Goal: Information Seeking & Learning: Compare options

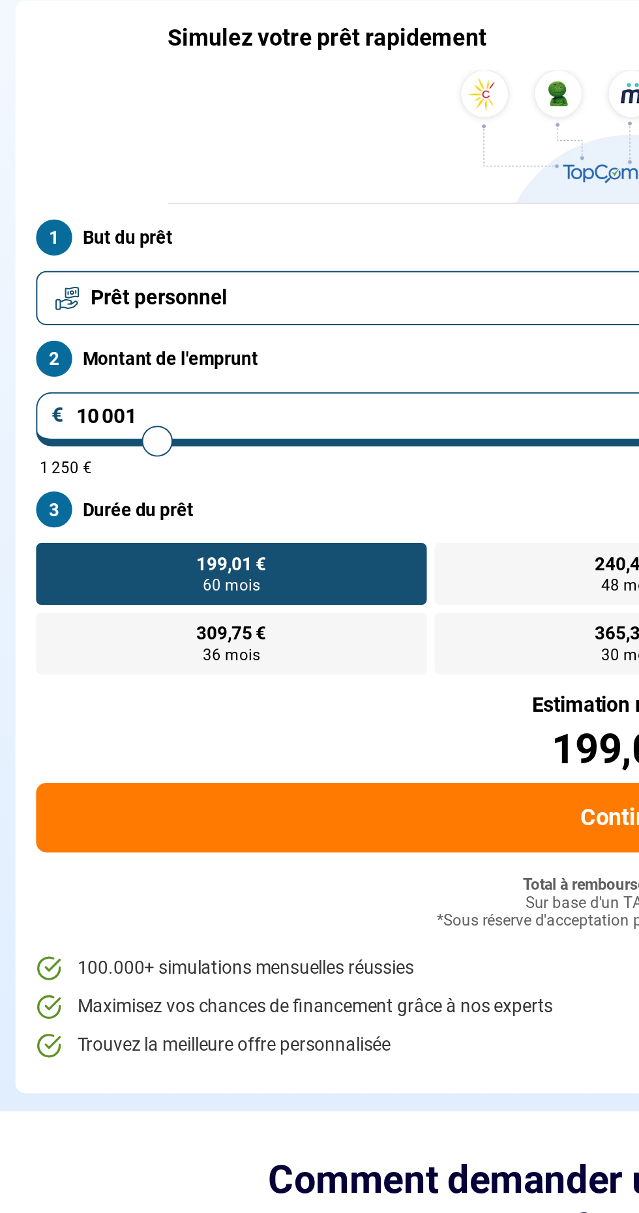
type input "25 000"
type input "25000"
radio input "false"
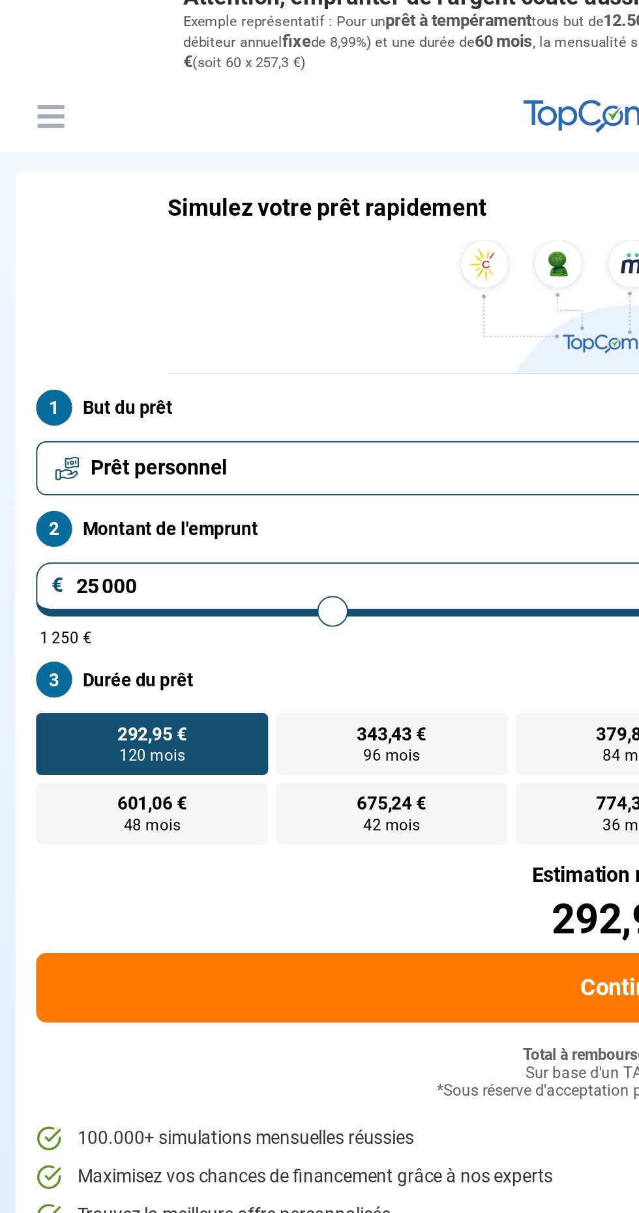
type input "24 000"
type input "24000"
type input "22 750"
type input "22750"
type input "22 500"
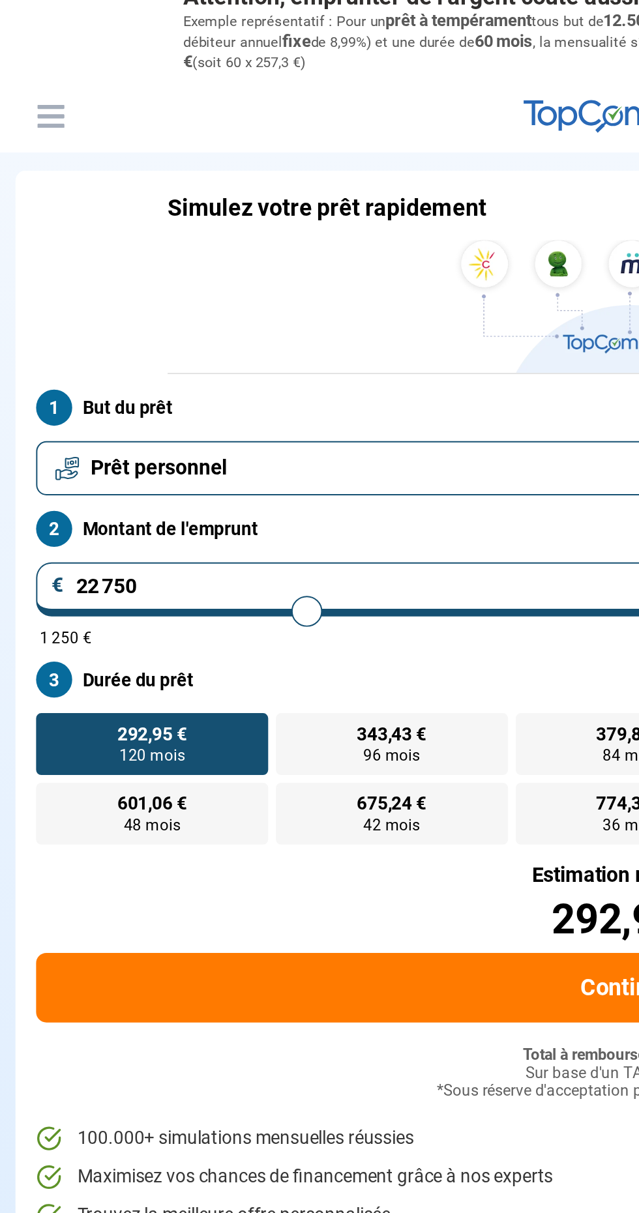
type input "22500"
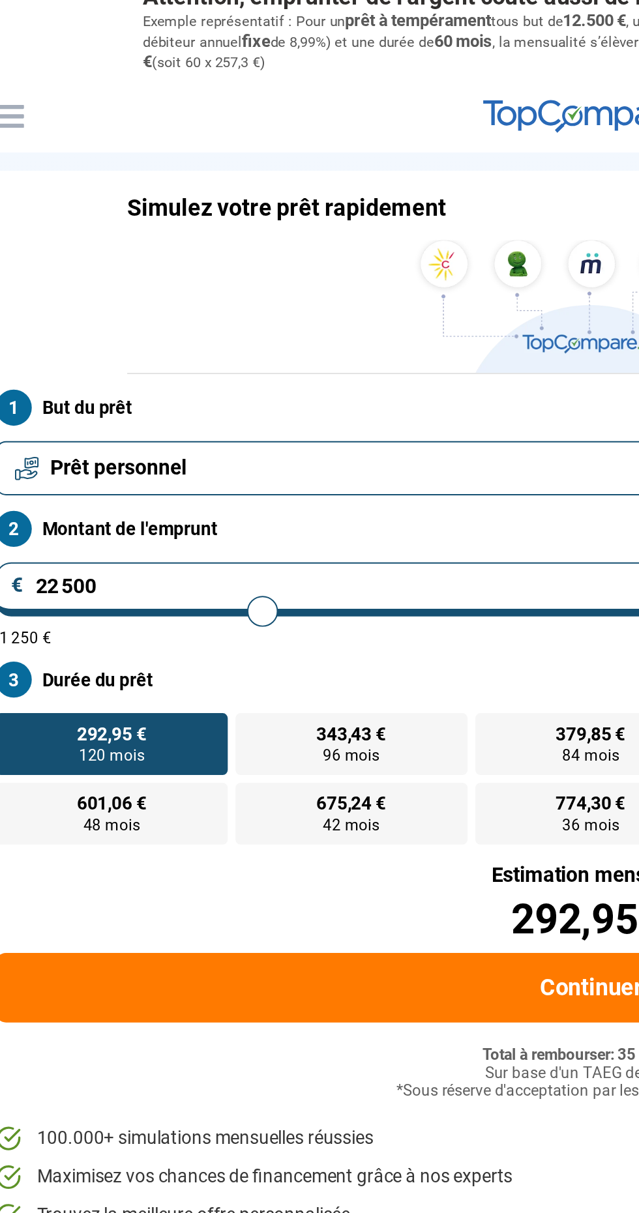
type input "22 750"
type input "22750"
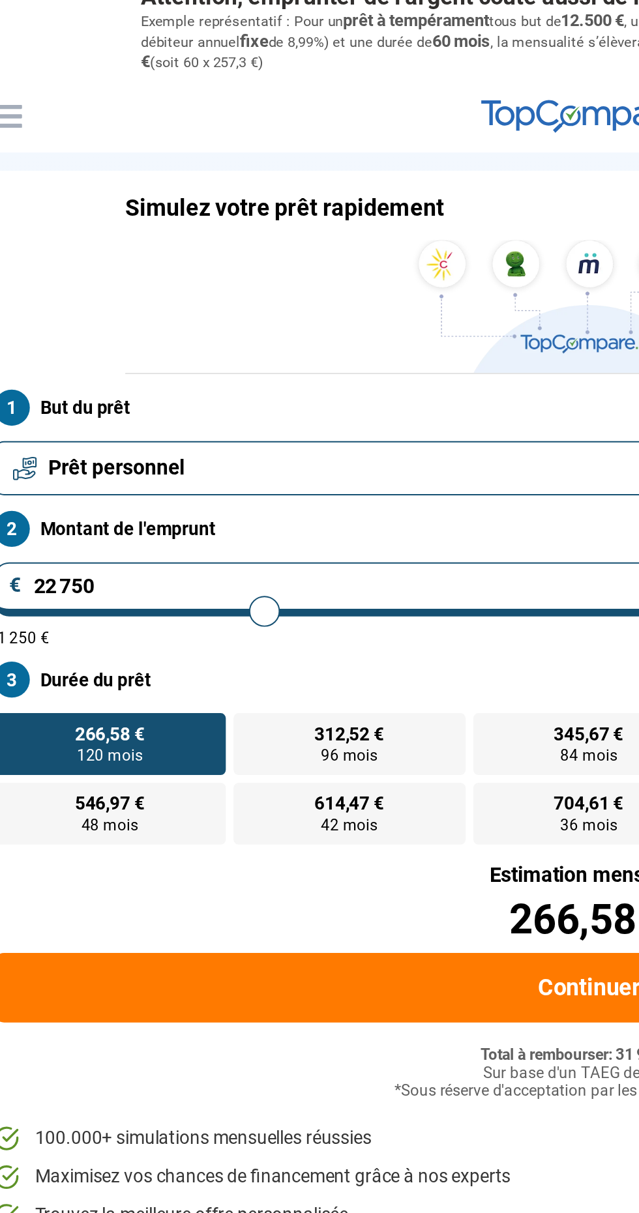
type input "12 250"
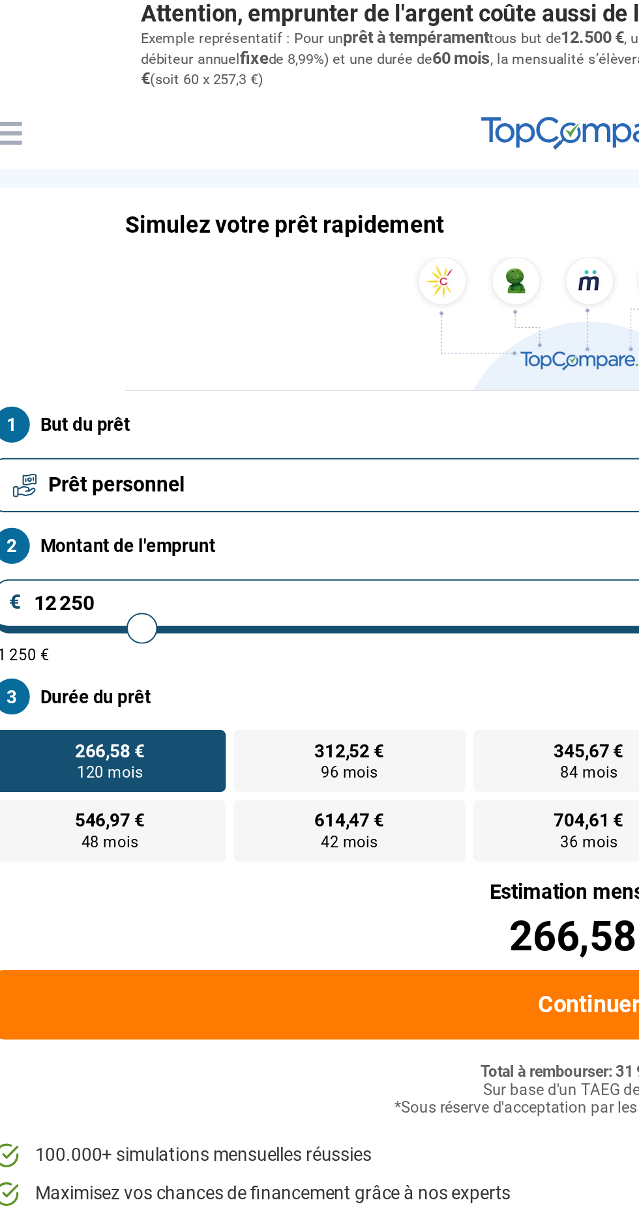
type input "12250"
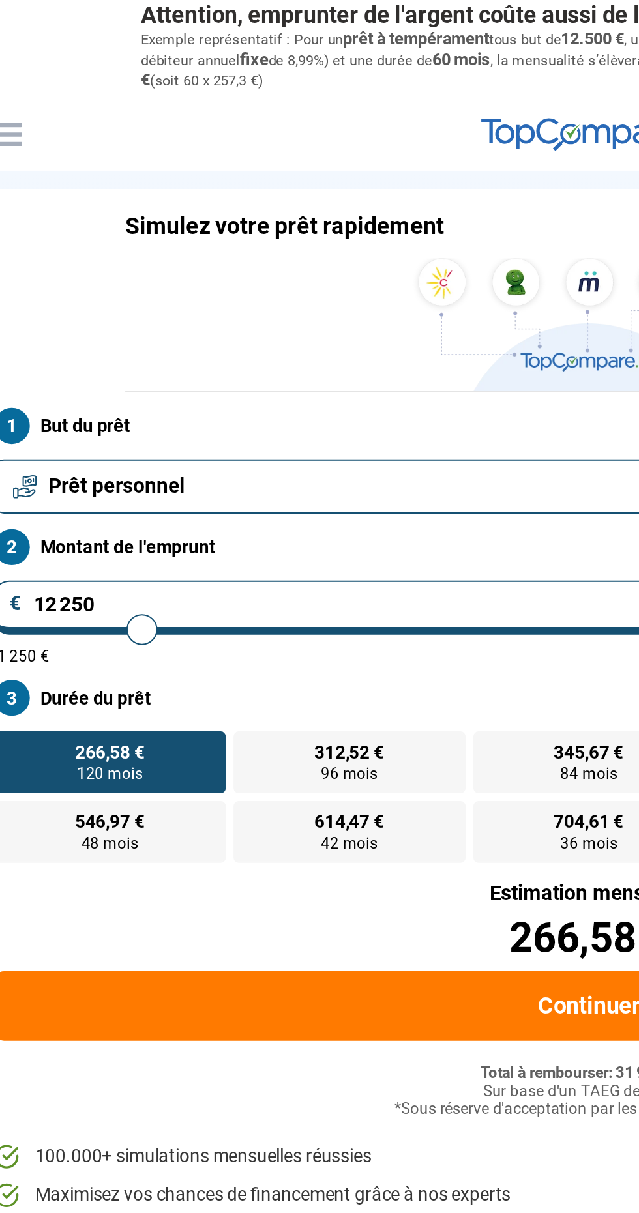
radio input "true"
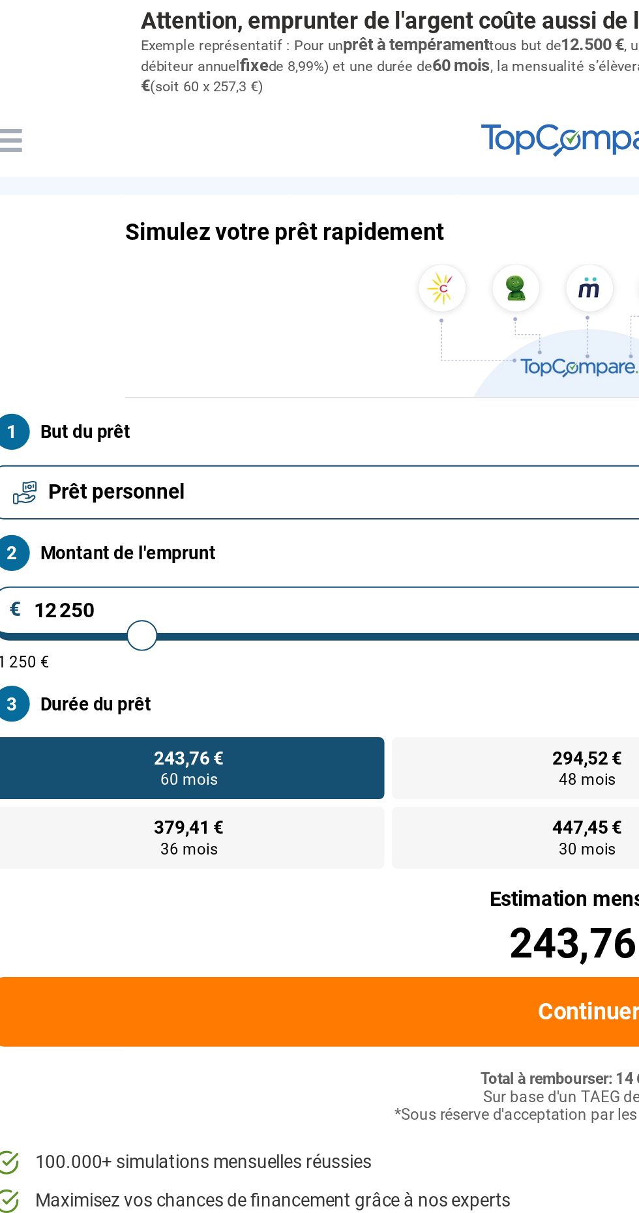
type input "7 750"
type input "7750"
radio input "true"
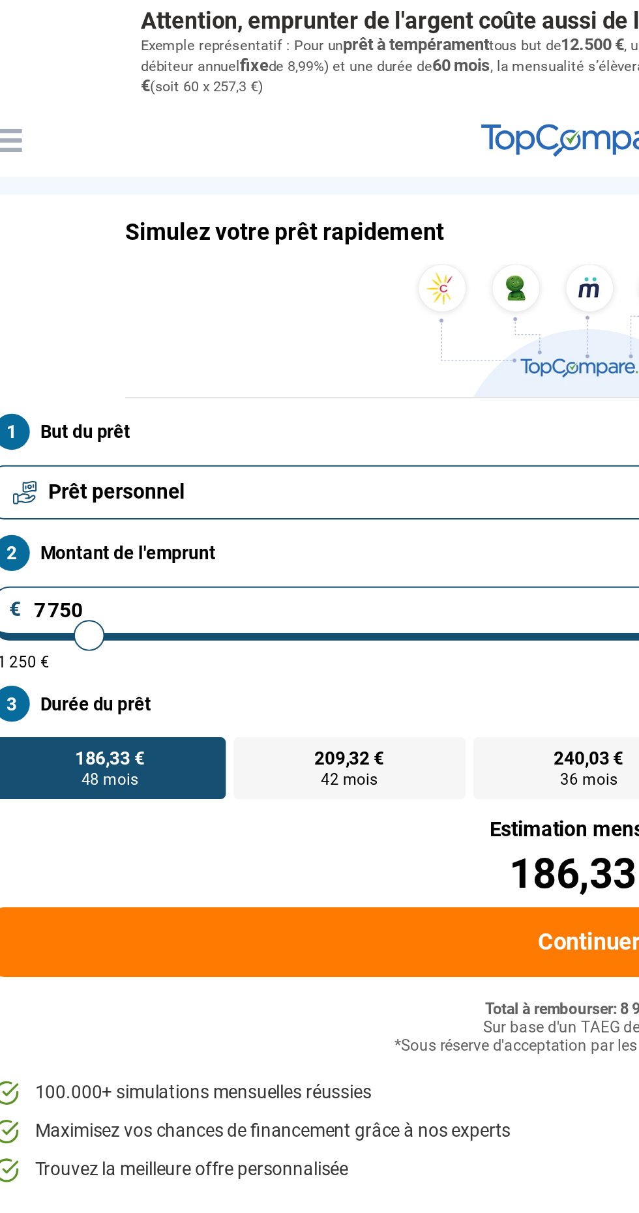
type input "4 500"
type input "4500"
radio input "true"
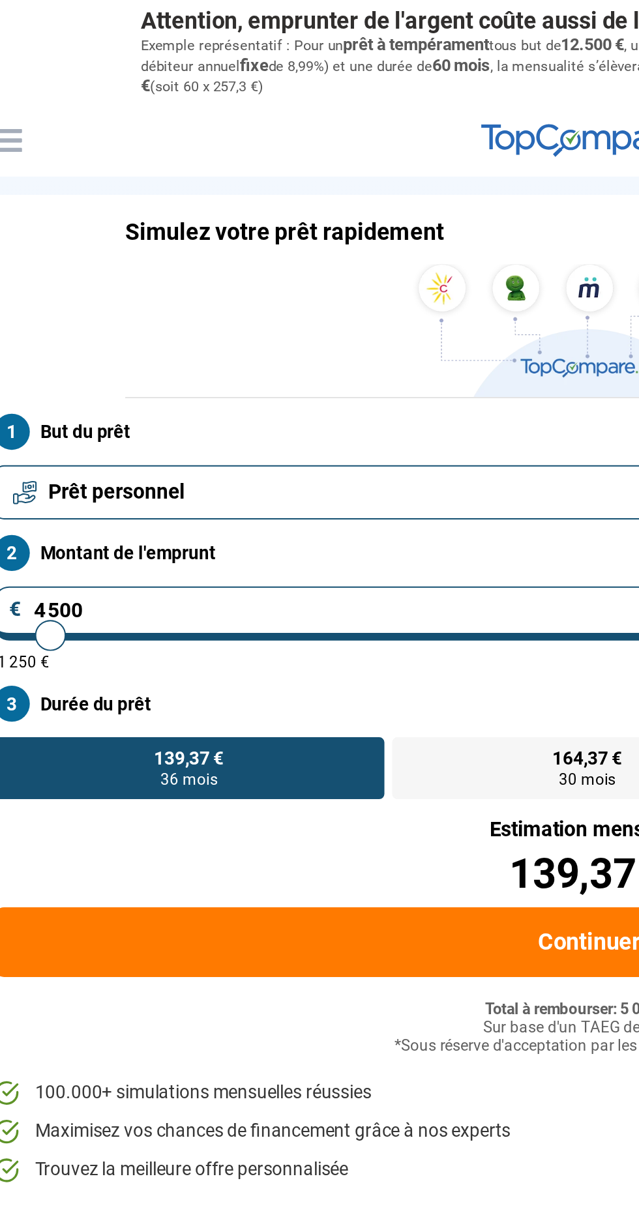
click at [39, 310] on input "4 500" at bounding box center [319, 310] width 602 height 27
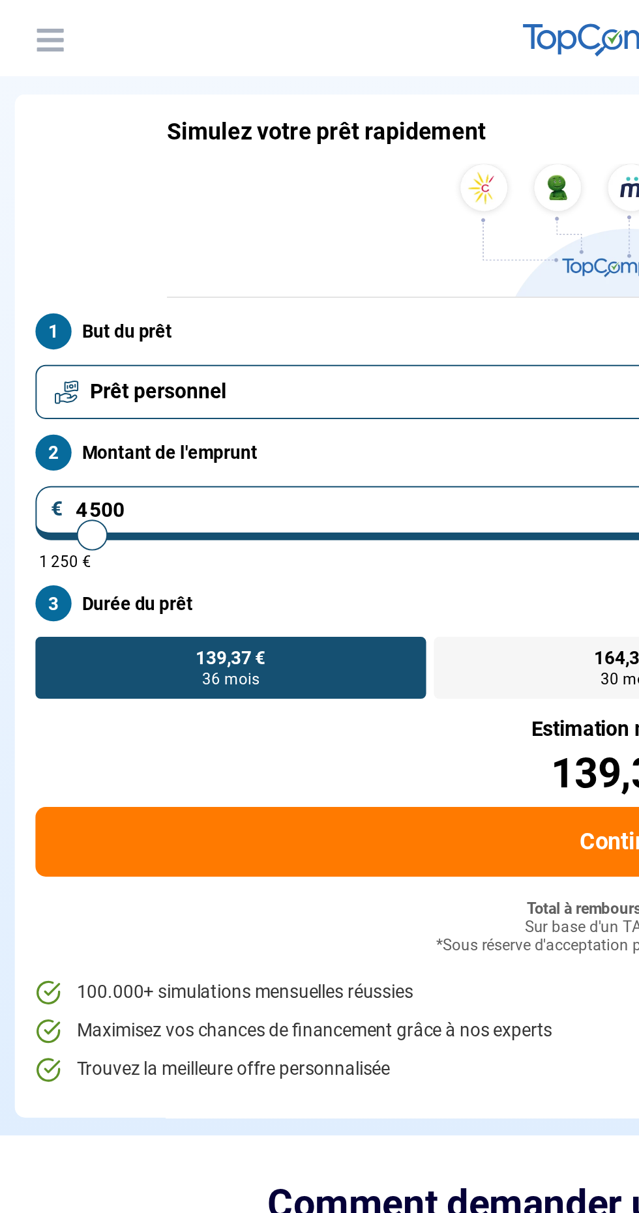
type input "54 500"
type input "54500"
type input "524 500"
type input "100000"
type input "100 000"
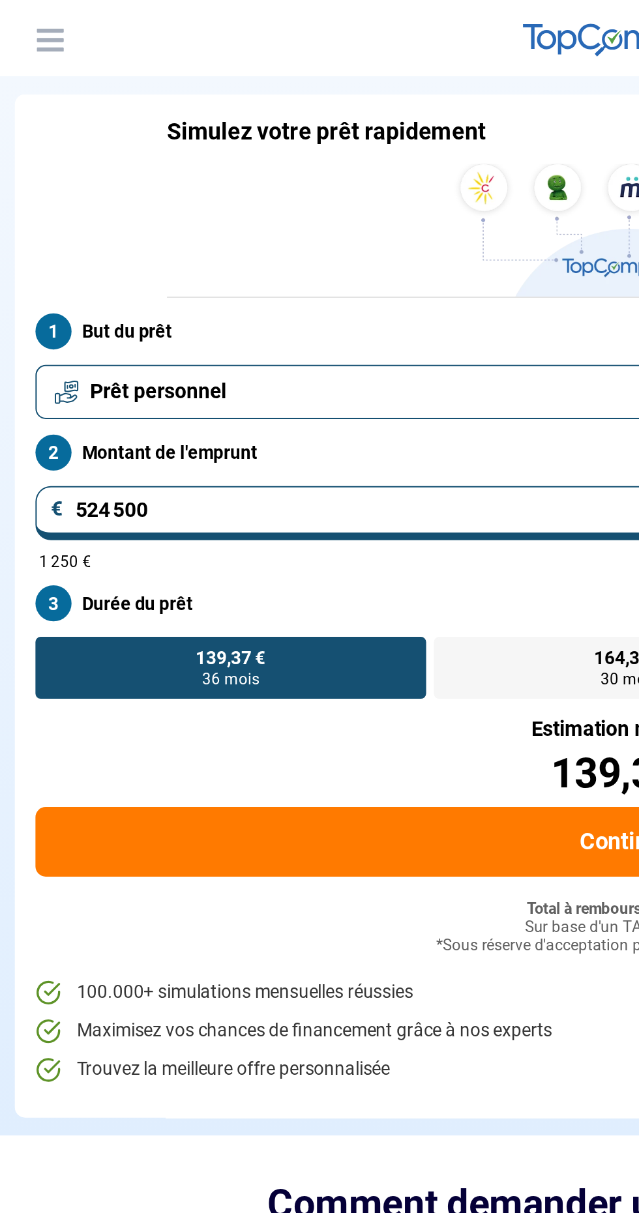
type input "100000"
radio input "false"
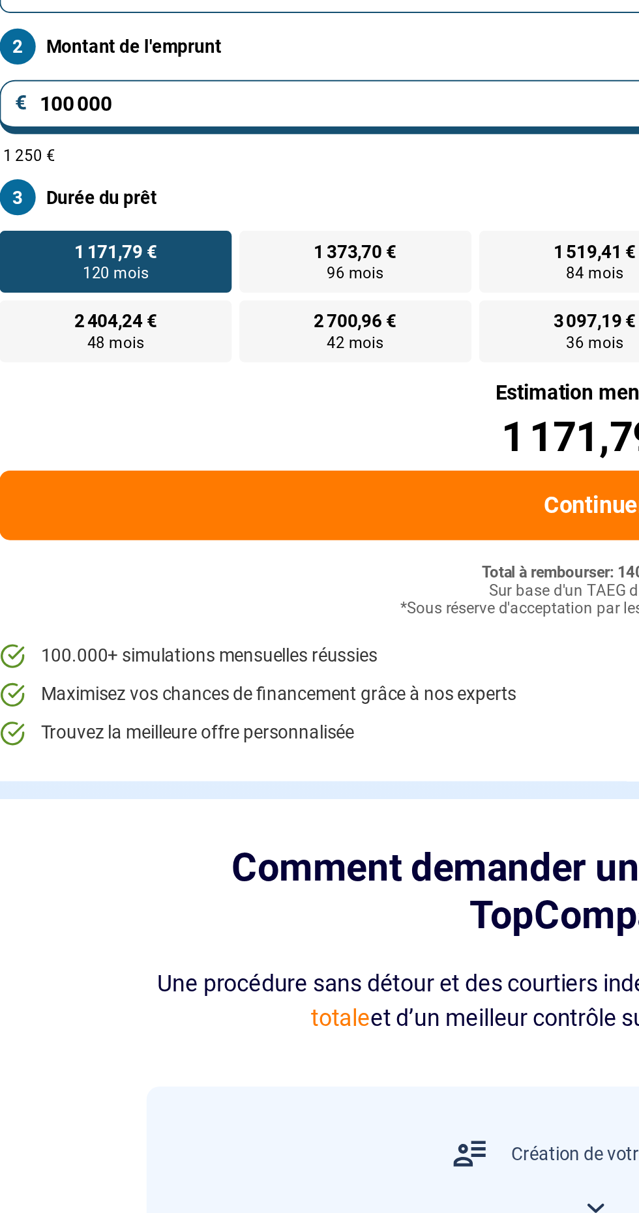
type input "14 750"
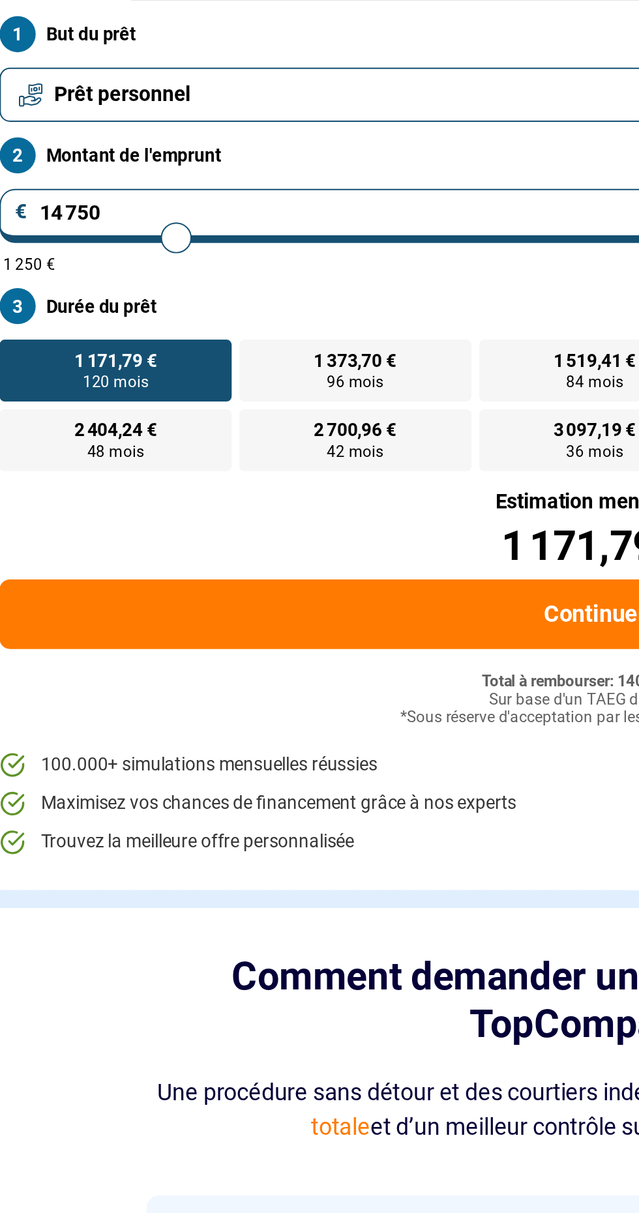
type input "14750"
radio input "true"
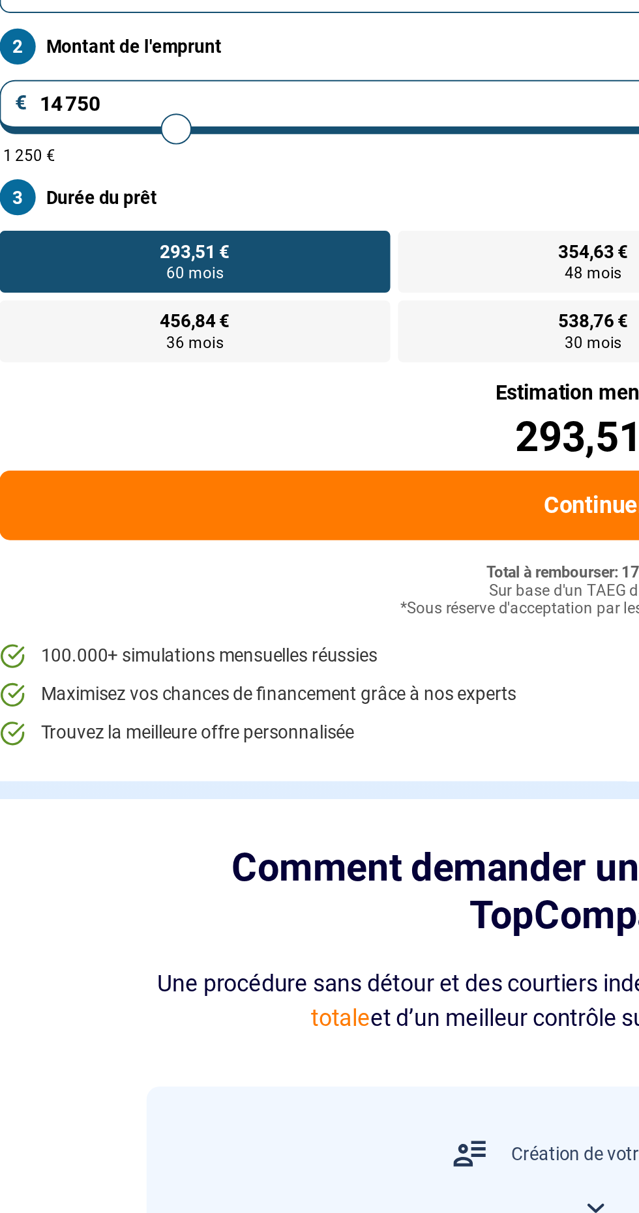
type input "6 250"
type input "6250"
radio input "true"
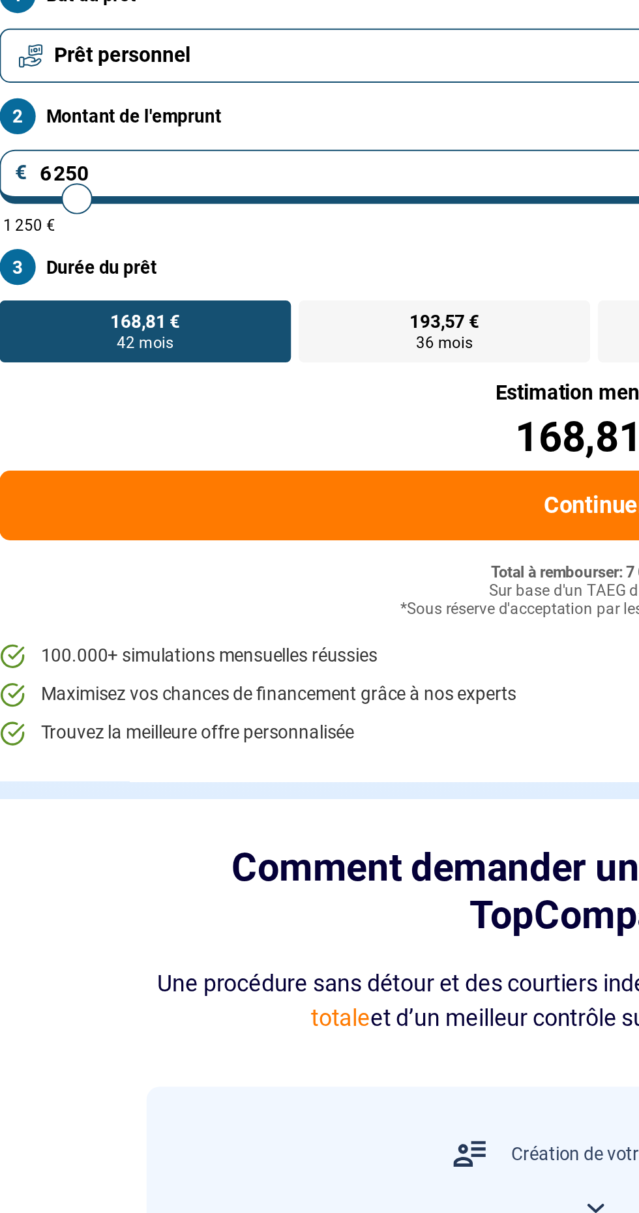
type input "1 750"
type input "1750"
radio input "true"
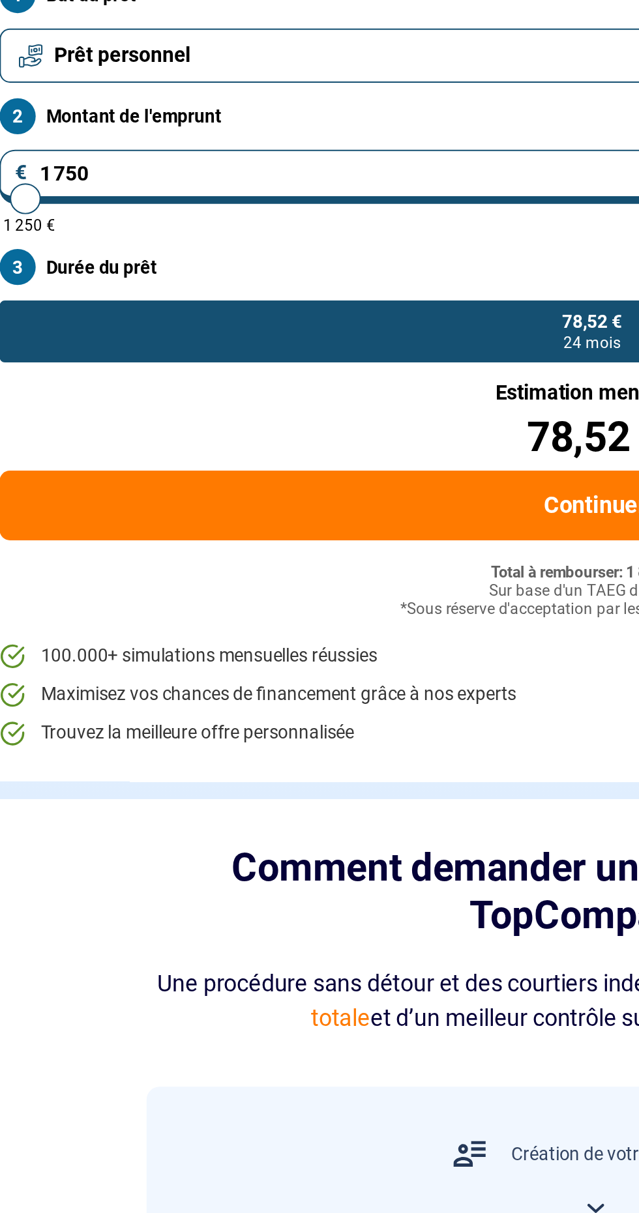
type input "1 750"
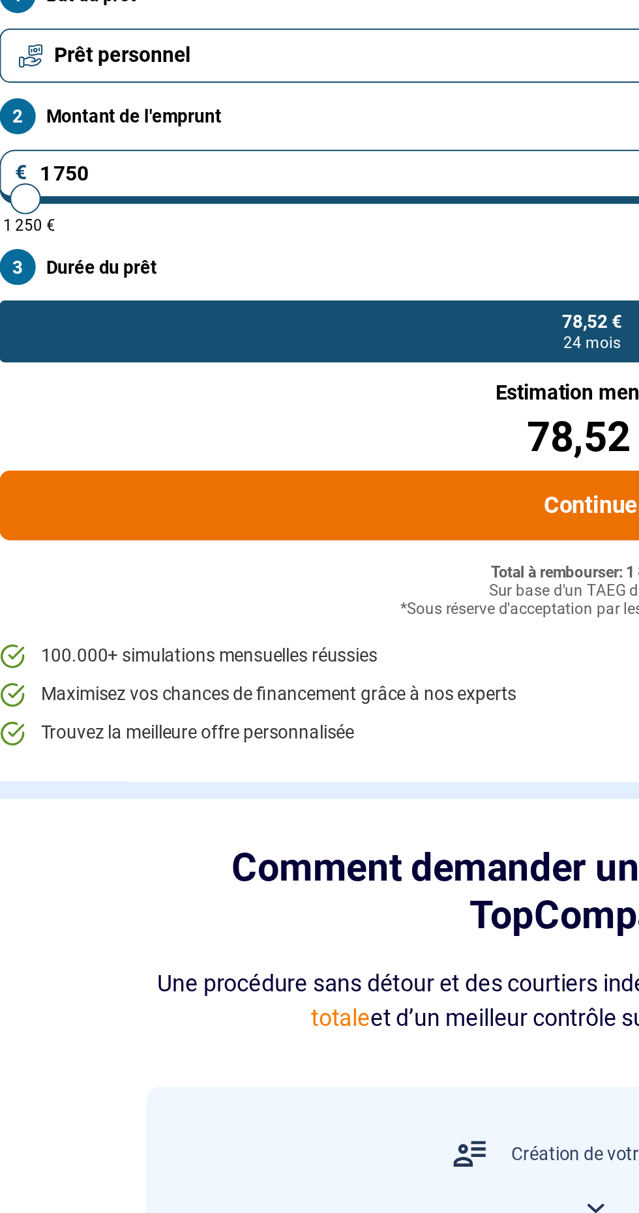
click at [308, 482] on button "Continuer" at bounding box center [319, 476] width 602 height 35
